Goal: Leave review/rating: Share an evaluation or opinion about a product, service, or content

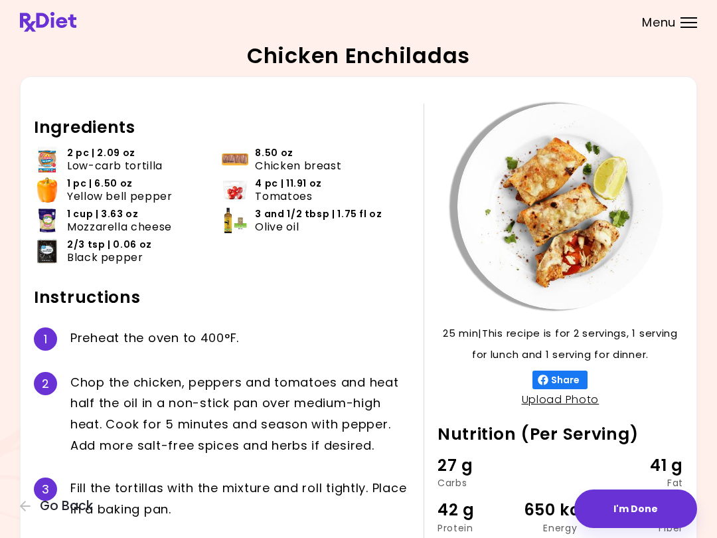
click at [408, 0] on header at bounding box center [358, 22] width 717 height 44
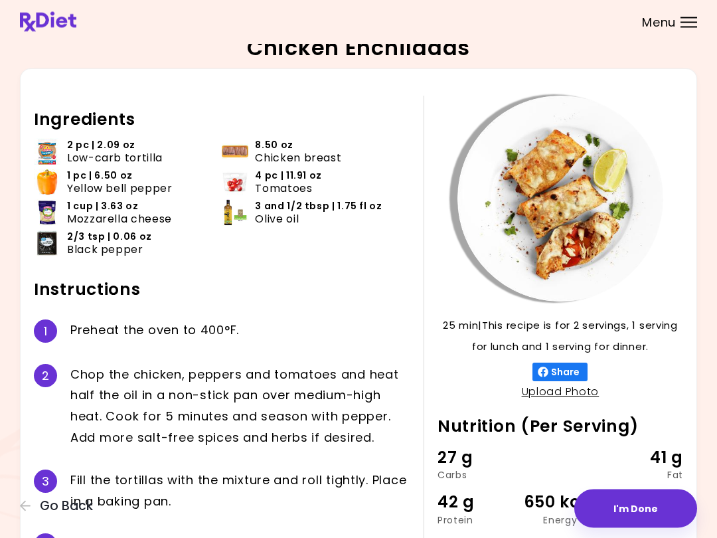
scroll to position [8, 0]
click at [641, 507] on button "I'm Done" at bounding box center [635, 508] width 123 height 39
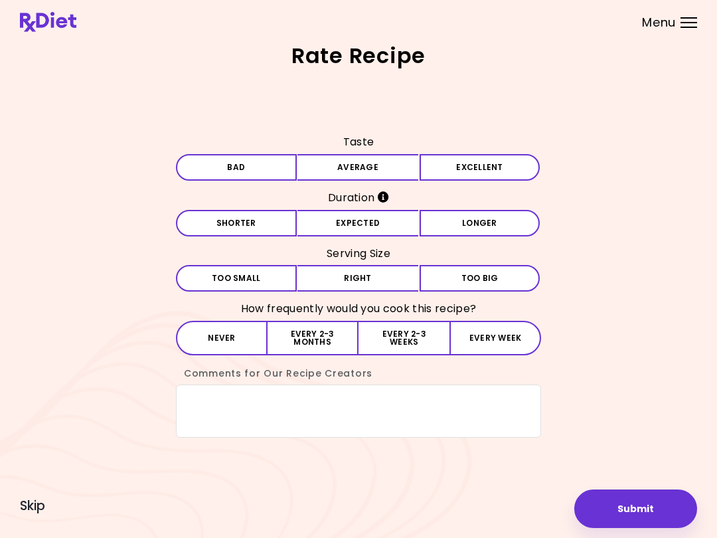
click at [368, 166] on button "Average" at bounding box center [357, 167] width 121 height 27
click at [377, 225] on button "Expected" at bounding box center [357, 223] width 121 height 27
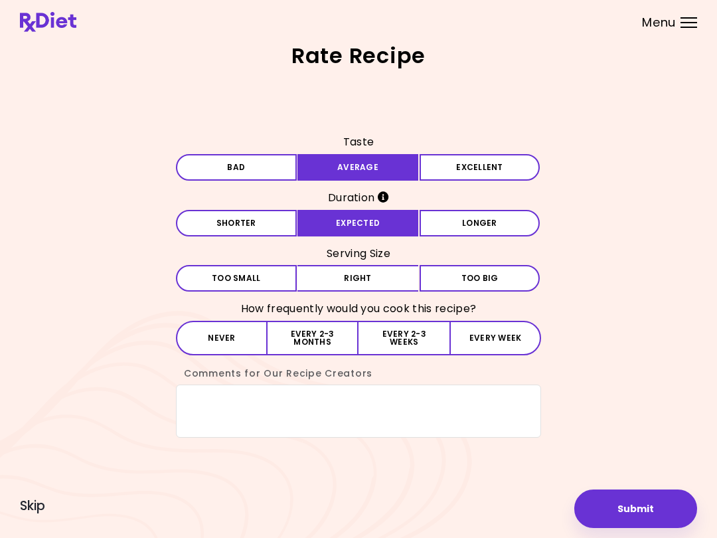
click at [377, 283] on button "Right" at bounding box center [357, 278] width 121 height 27
click at [315, 333] on button "Every 2-3 months" at bounding box center [313, 338] width 91 height 35
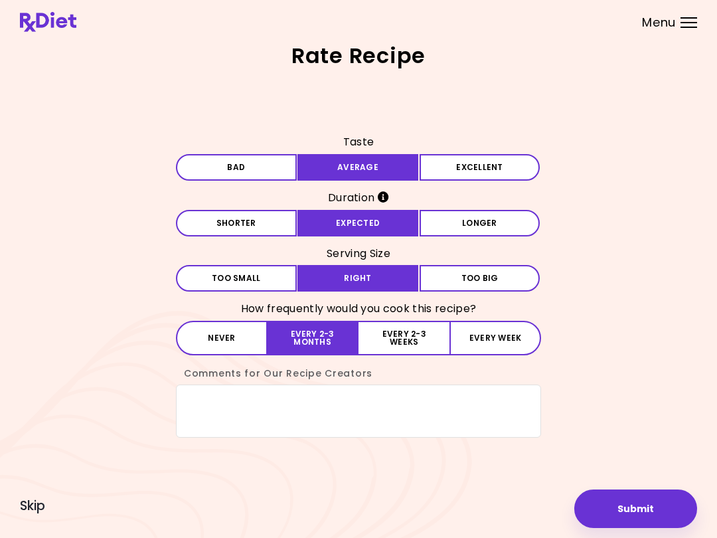
click at [630, 510] on button "Submit" at bounding box center [635, 508] width 123 height 39
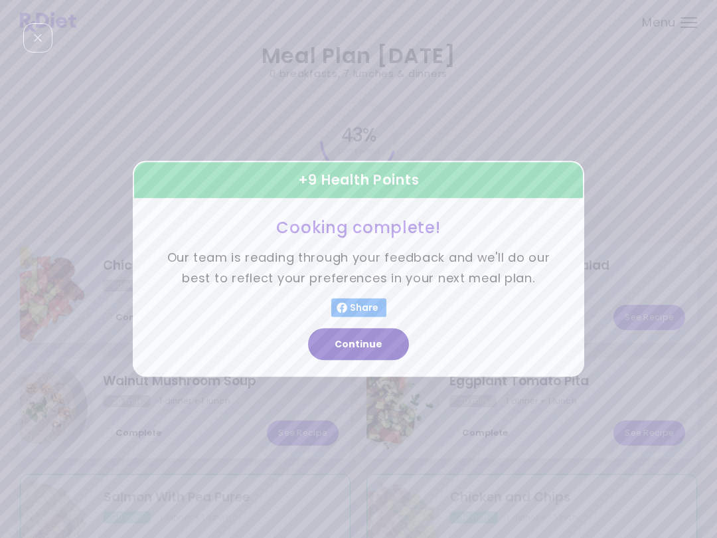
click at [368, 341] on button "Continue" at bounding box center [358, 345] width 101 height 32
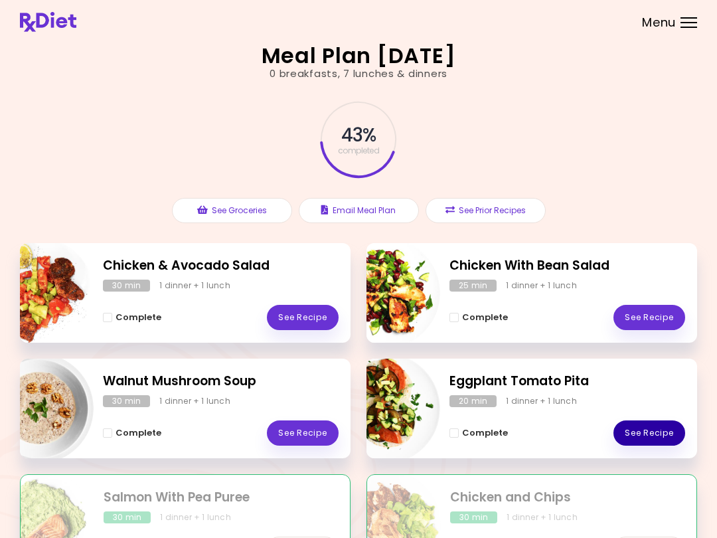
click at [648, 428] on link "See Recipe" at bounding box center [649, 432] width 72 height 25
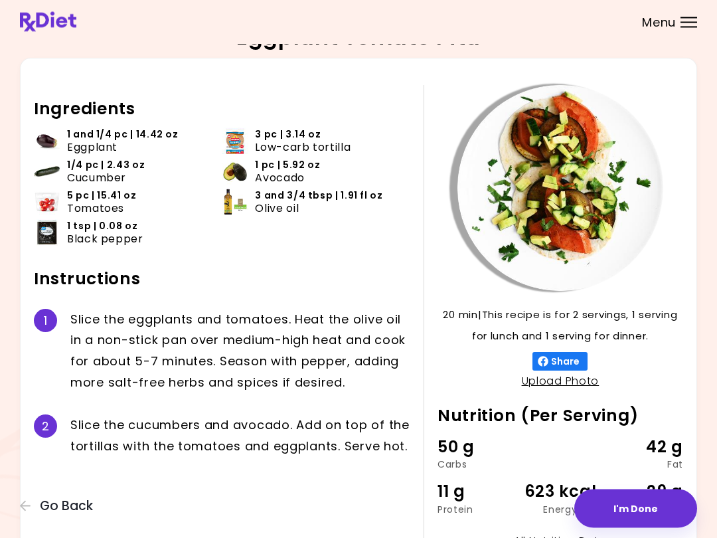
scroll to position [23, 0]
